Goal: Communication & Community: Answer question/provide support

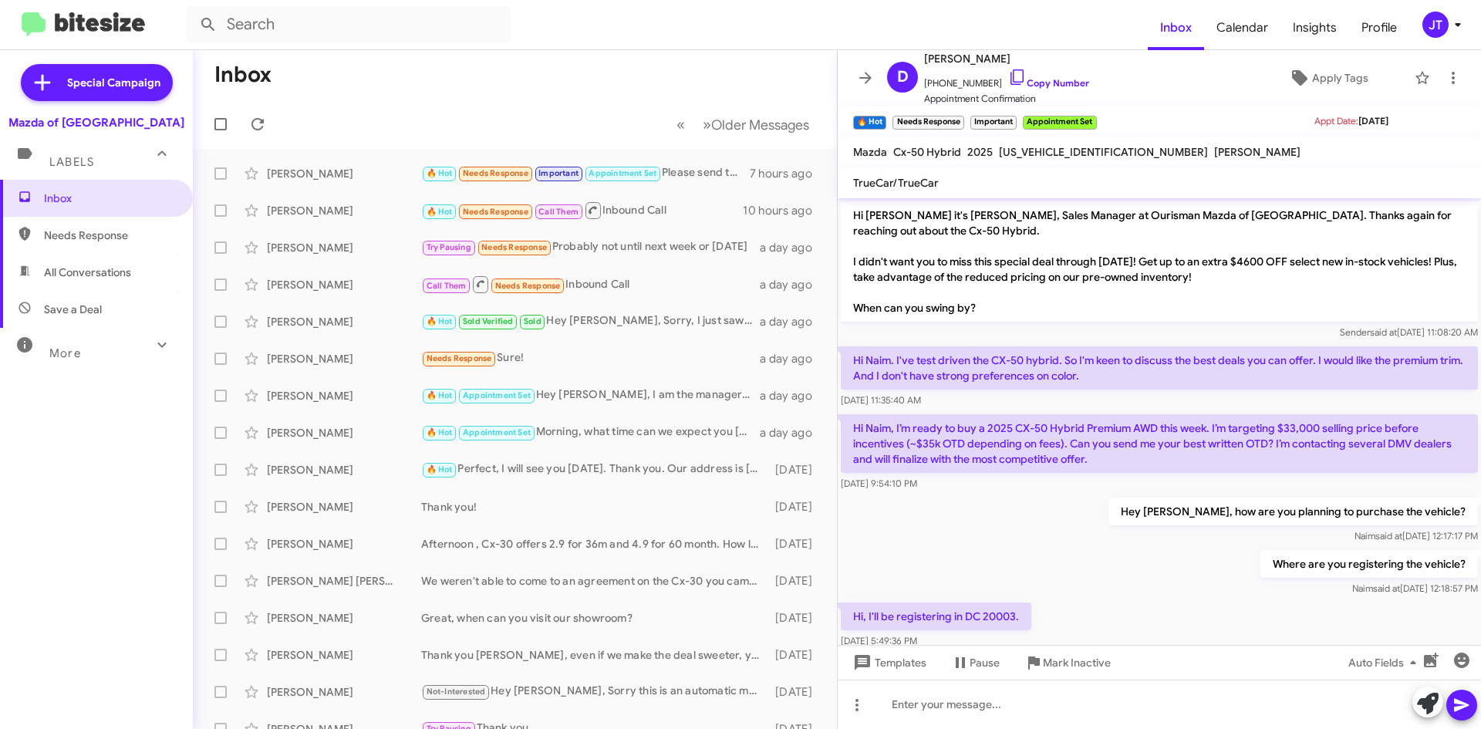
scroll to position [913, 0]
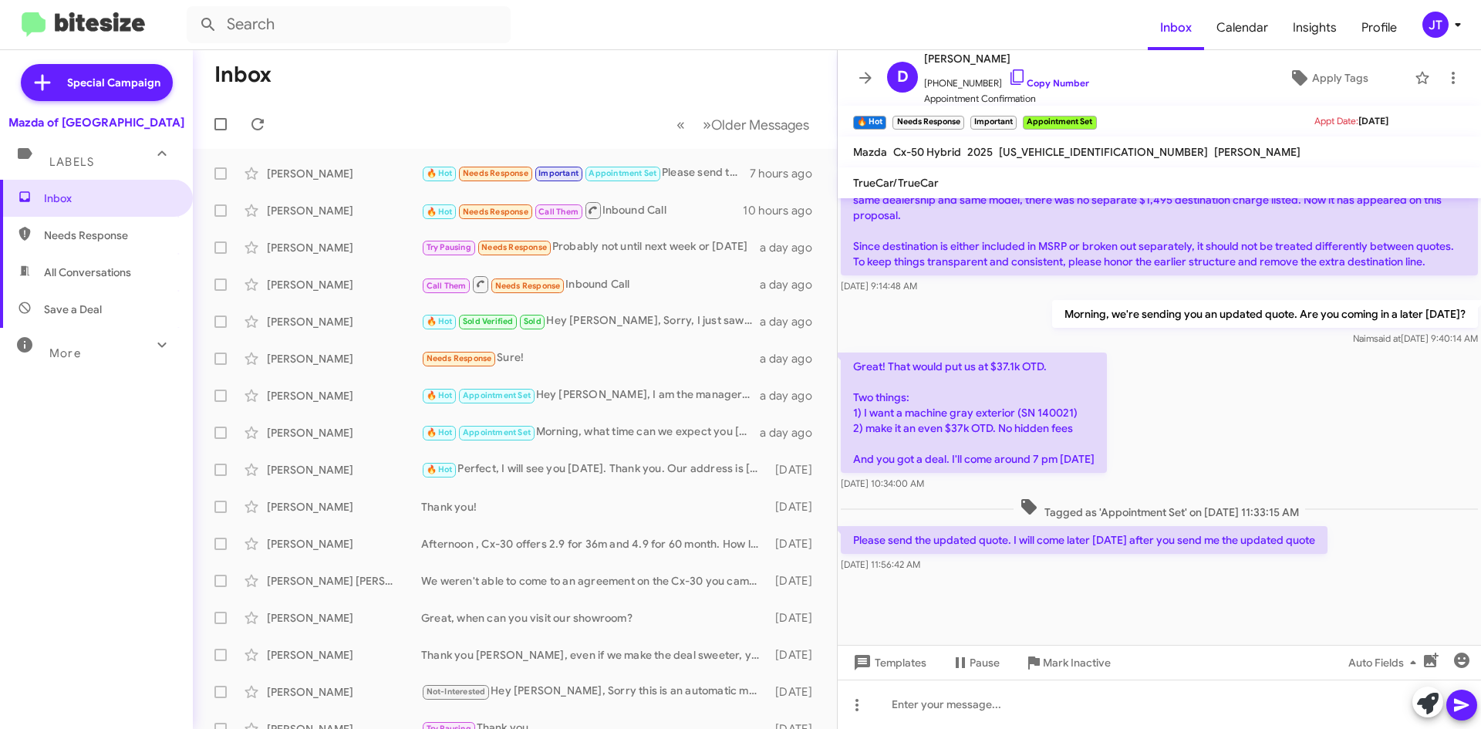
click at [78, 31] on img at bounding box center [83, 24] width 123 height 25
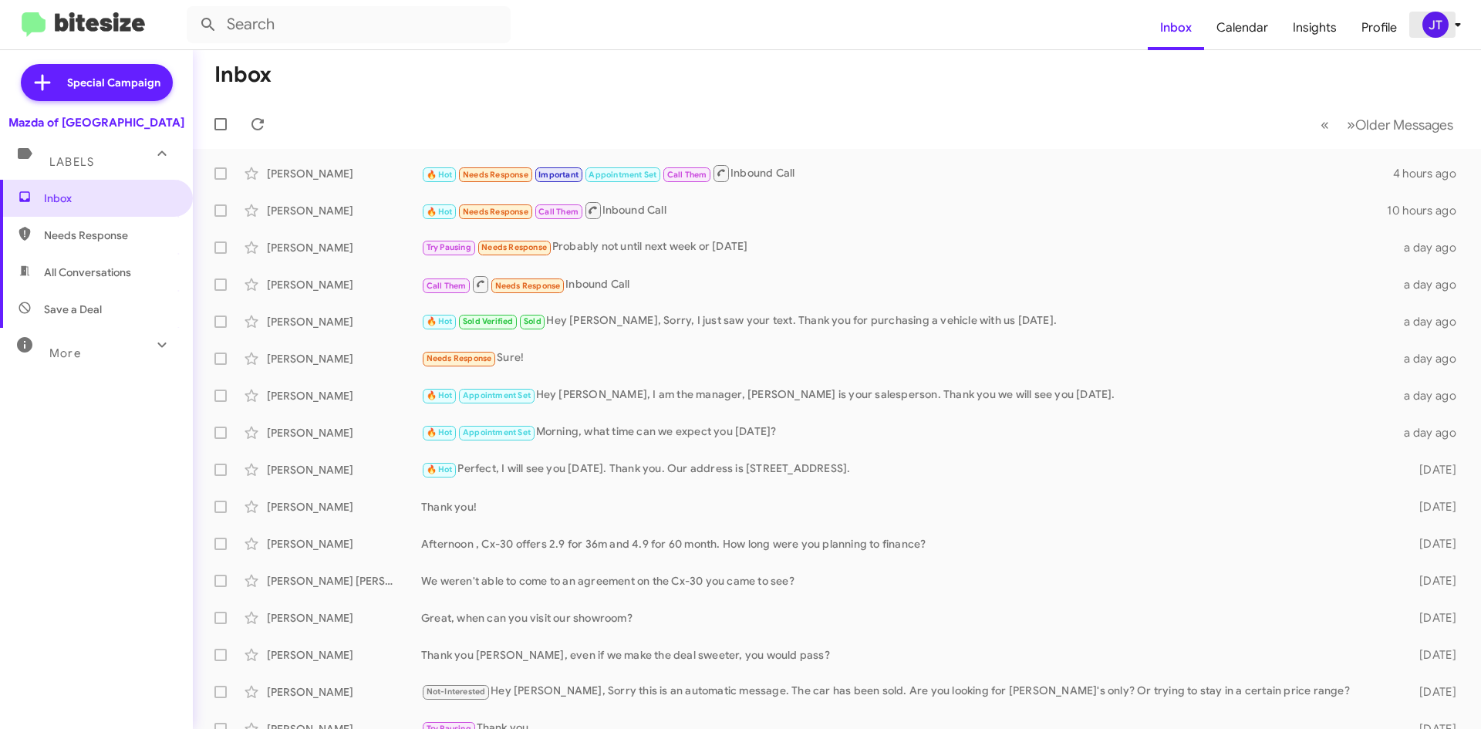
click at [1459, 31] on icon at bounding box center [1458, 24] width 19 height 19
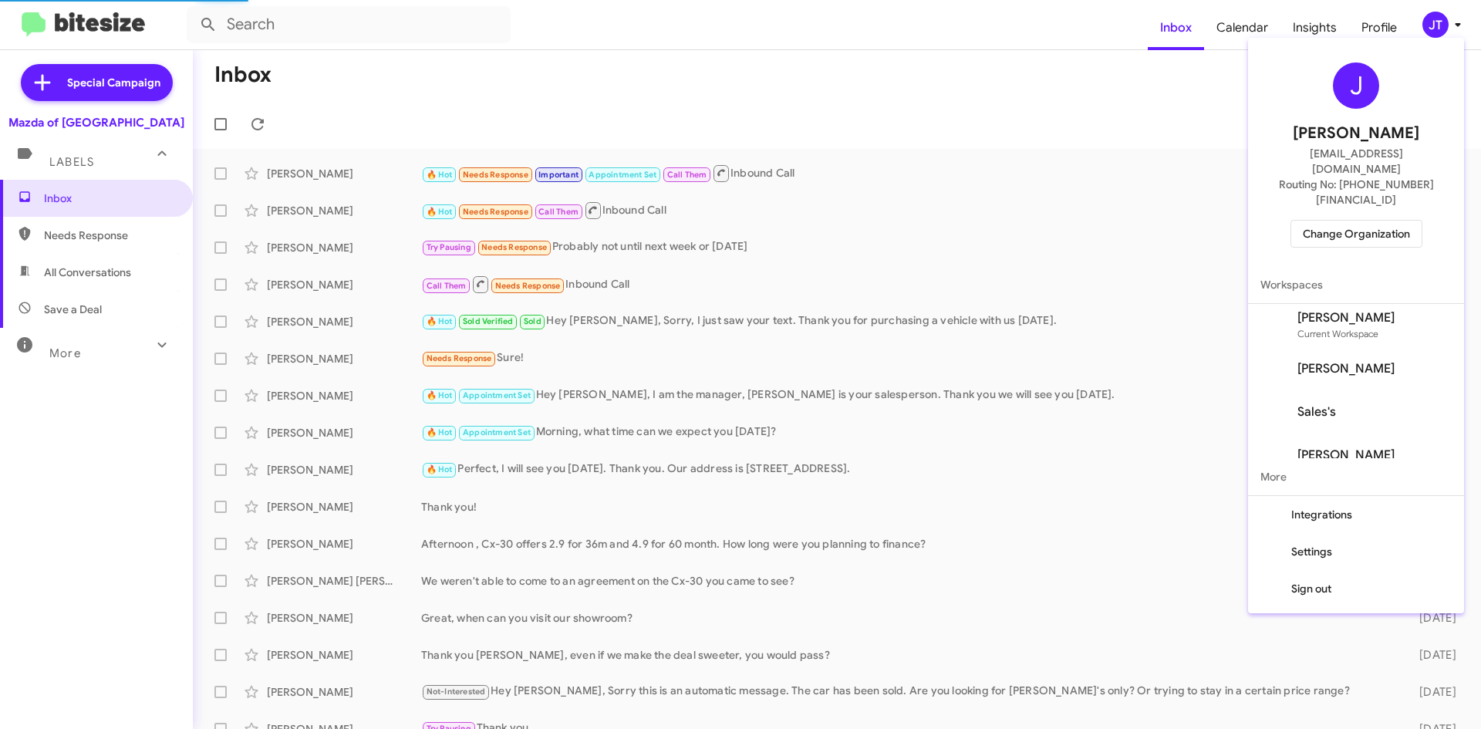
click at [1389, 221] on span "Change Organization" at bounding box center [1356, 234] width 107 height 26
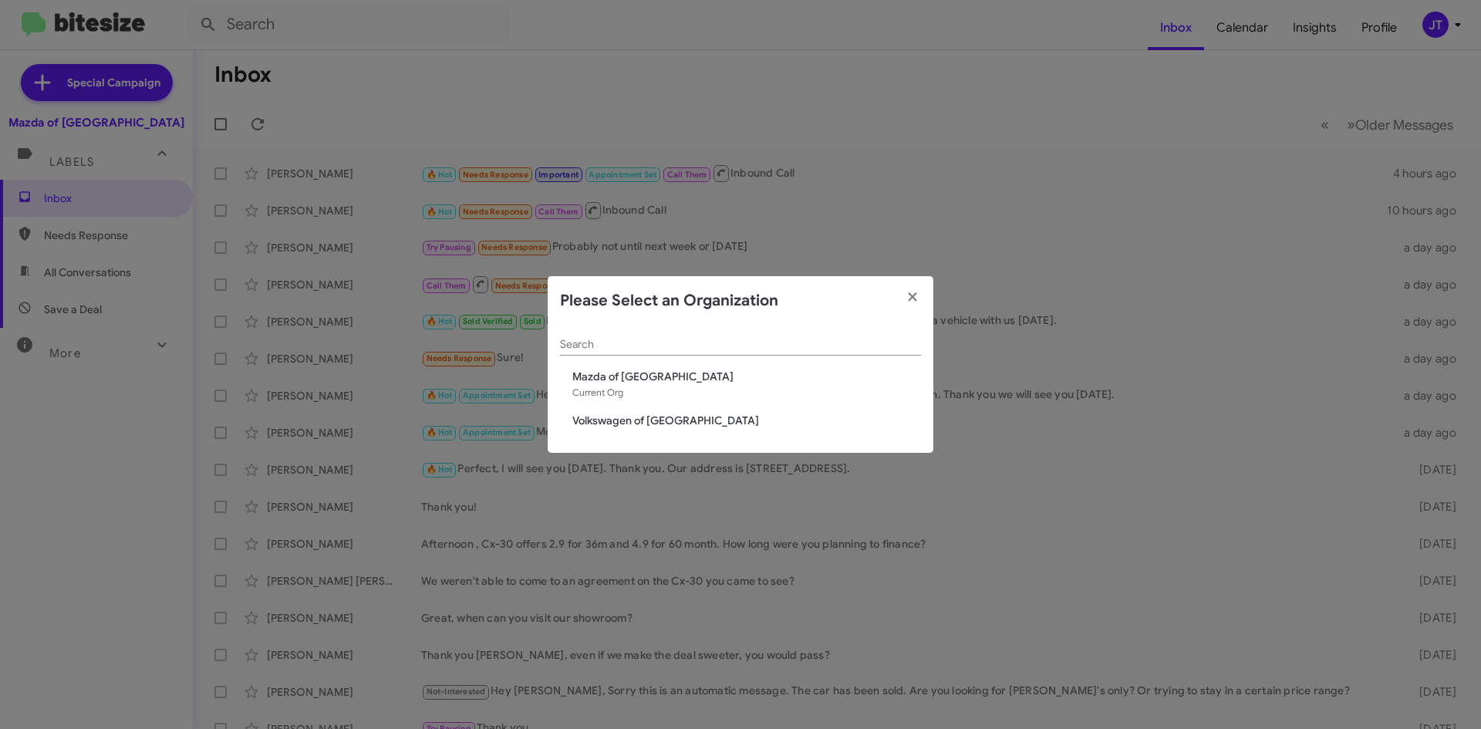
click at [622, 426] on span "Volkswagen of [GEOGRAPHIC_DATA]" at bounding box center [746, 420] width 349 height 15
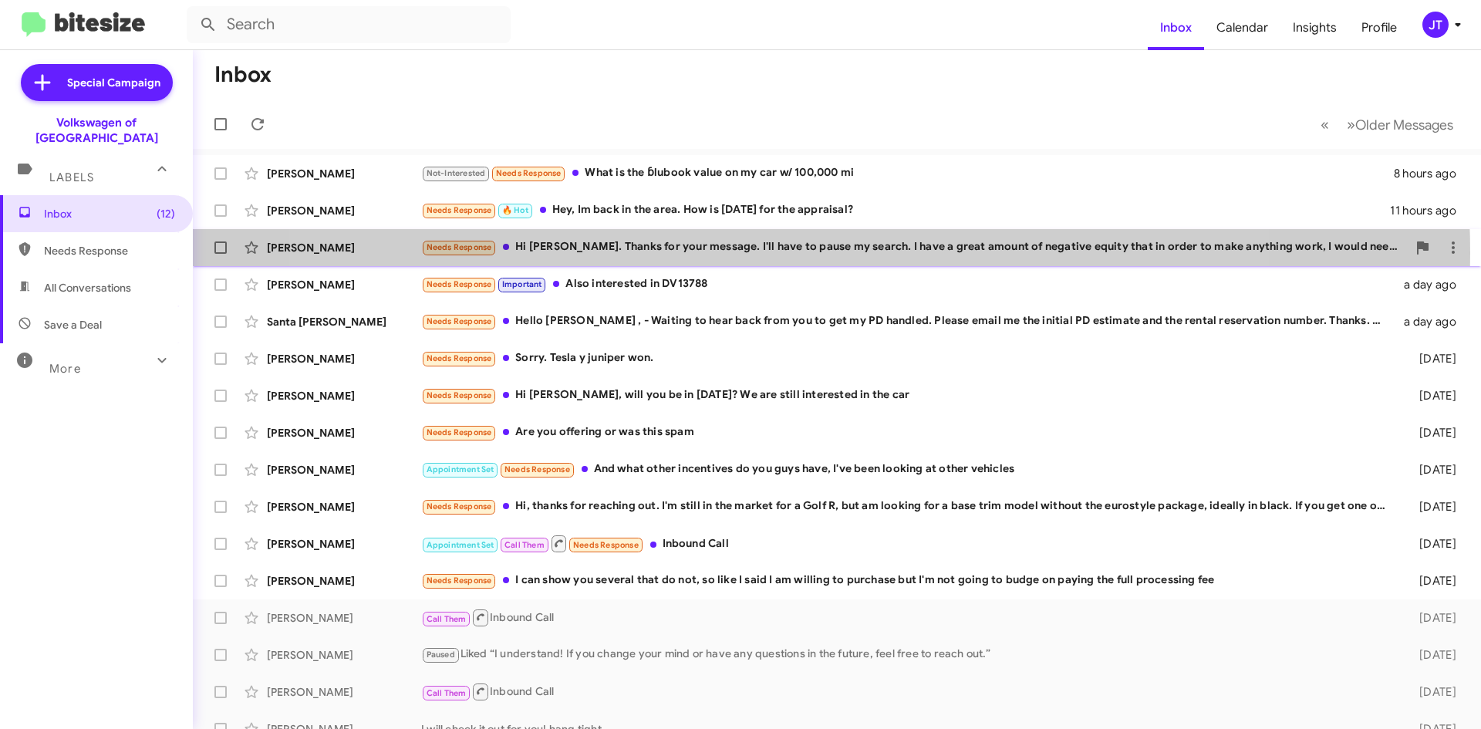
click at [781, 253] on div "Needs Response Hi [PERSON_NAME]. Thanks for your message. I'll have to pause my…" at bounding box center [914, 247] width 986 height 18
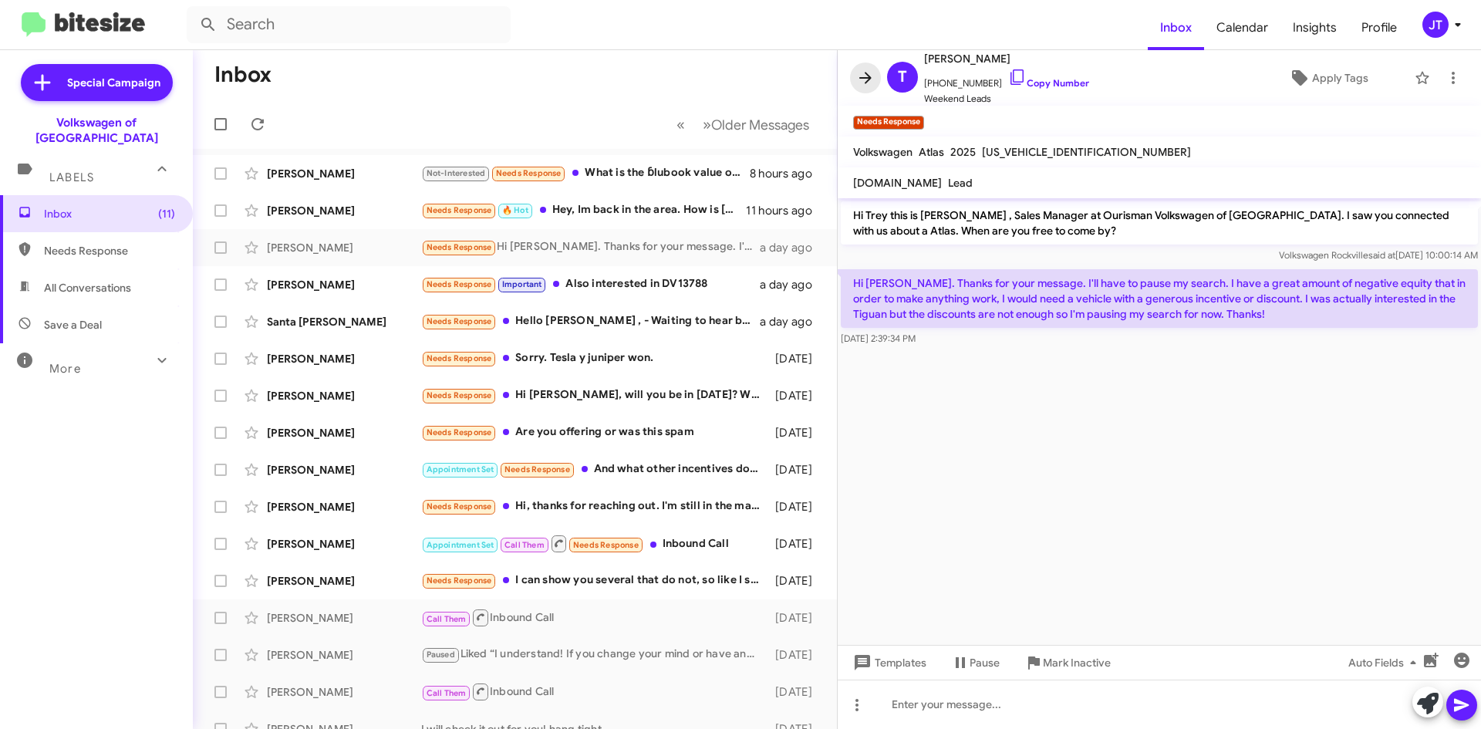
click at [866, 79] on icon at bounding box center [865, 78] width 19 height 19
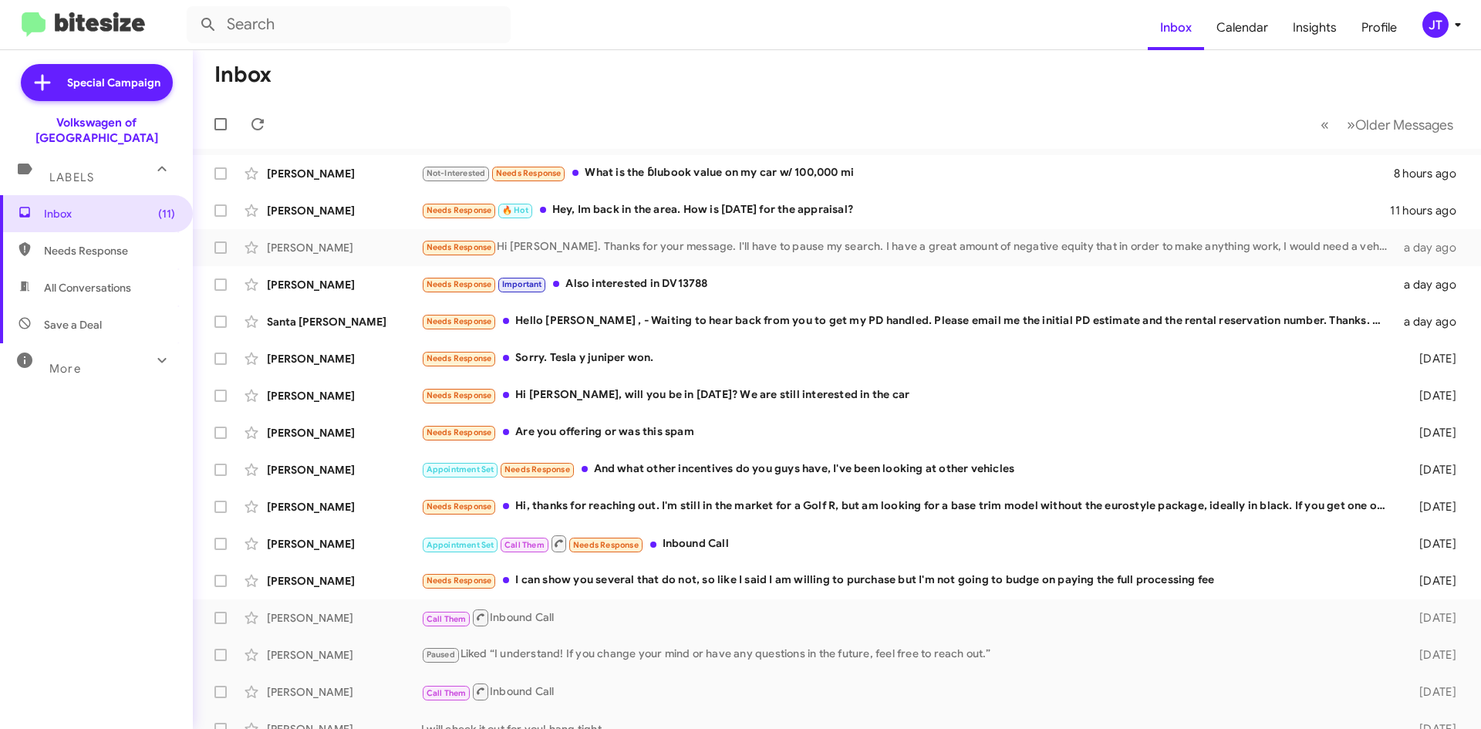
click at [99, 23] on img at bounding box center [83, 24] width 123 height 25
